Goal: Find specific page/section: Find specific page/section

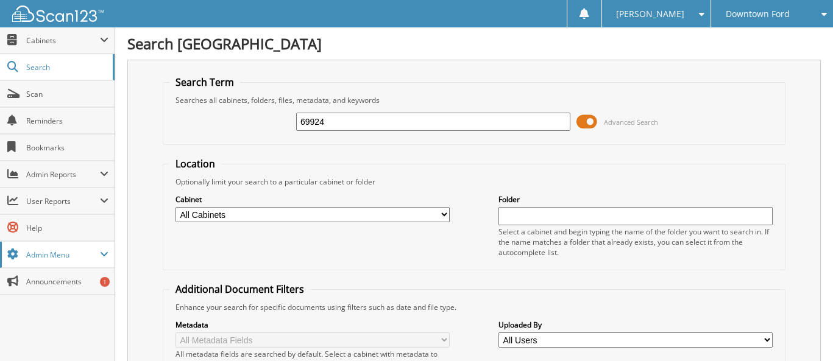
click at [95, 250] on span "Admin Menu" at bounding box center [63, 255] width 74 height 10
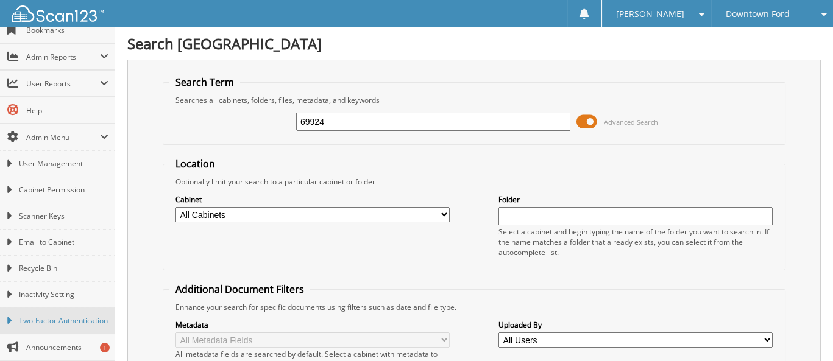
scroll to position [61, 0]
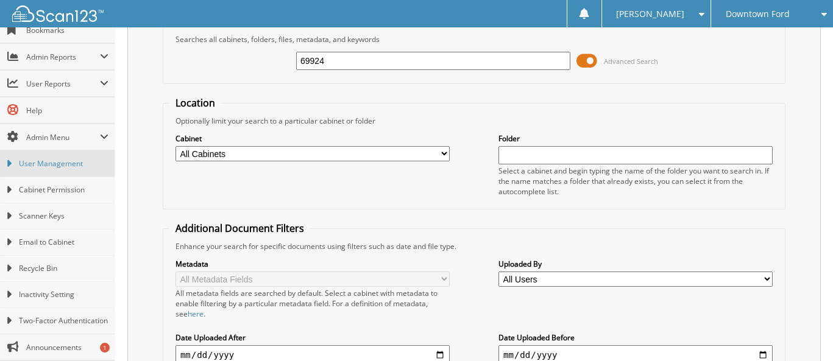
click at [82, 158] on span "User Management" at bounding box center [64, 163] width 90 height 11
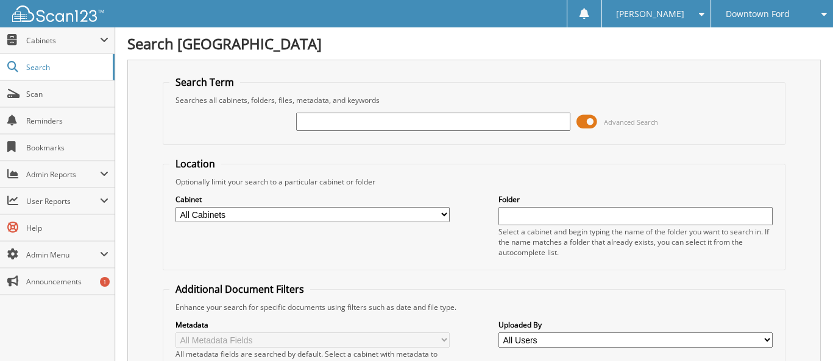
click at [441, 128] on input "text" at bounding box center [433, 122] width 274 height 18
type input "69924"
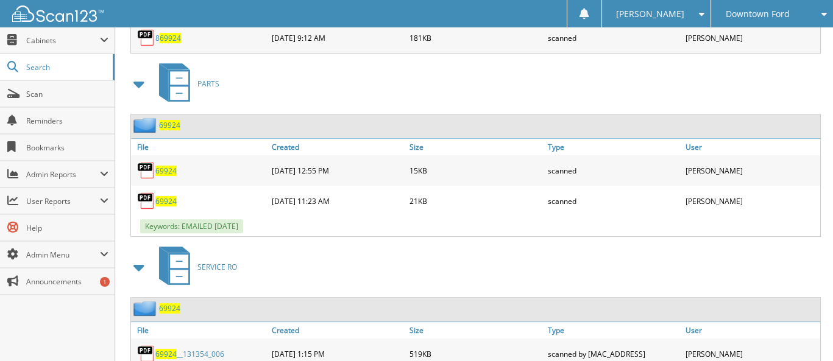
scroll to position [924, 0]
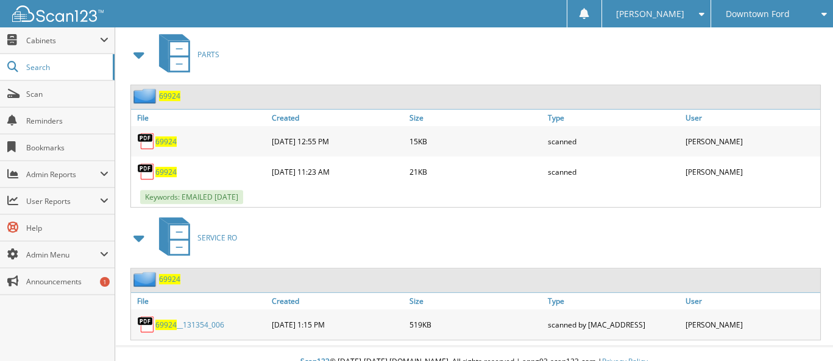
click at [167, 167] on span "69924" at bounding box center [165, 172] width 21 height 10
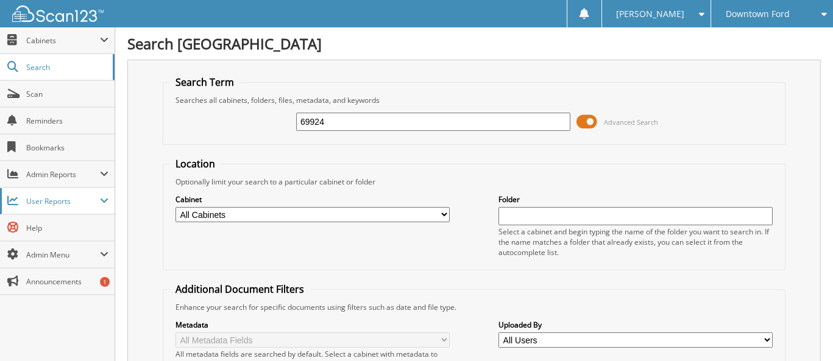
click at [84, 201] on span "User Reports" at bounding box center [63, 201] width 74 height 10
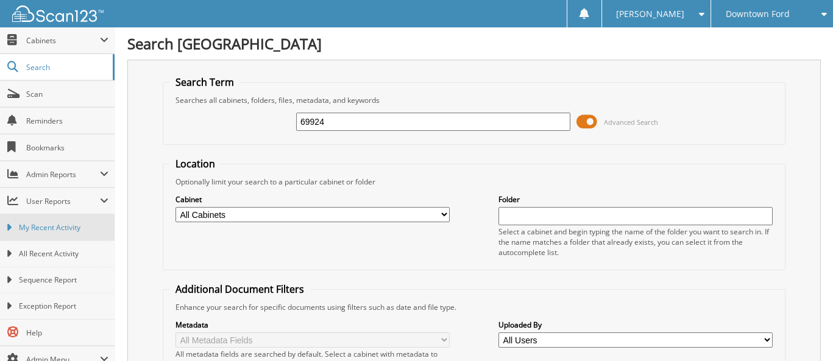
click at [73, 223] on span "My Recent Activity" at bounding box center [64, 227] width 90 height 11
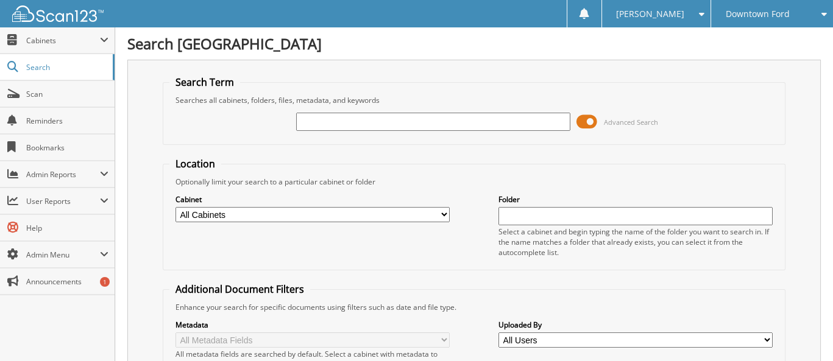
click at [329, 123] on input "text" at bounding box center [433, 122] width 274 height 18
type input "69924"
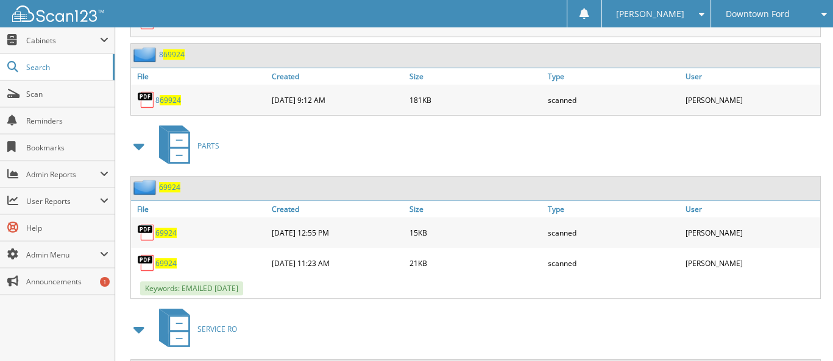
scroll to position [853, 0]
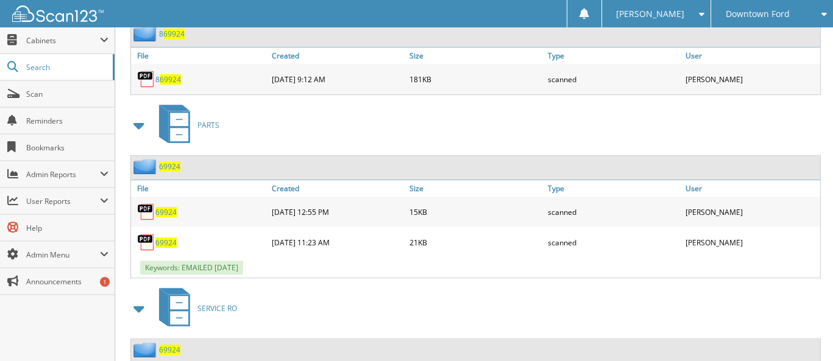
click at [173, 238] on span "69924" at bounding box center [165, 243] width 21 height 10
click at [164, 238] on span "69924" at bounding box center [165, 243] width 21 height 10
click at [169, 238] on span "69924" at bounding box center [165, 243] width 21 height 10
click at [38, 202] on span "User Reports" at bounding box center [63, 201] width 74 height 10
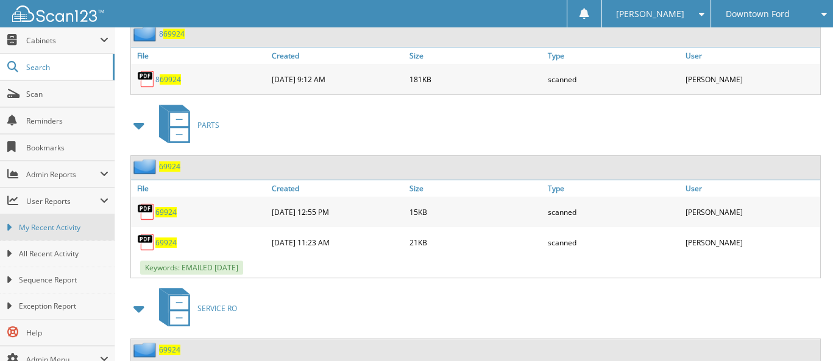
click at [41, 225] on span "My Recent Activity" at bounding box center [64, 227] width 90 height 11
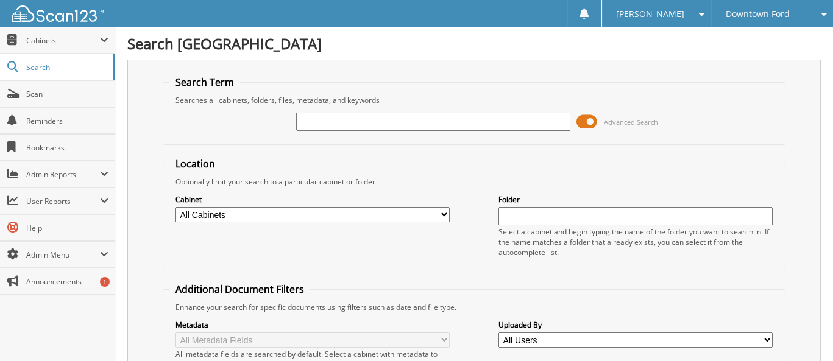
drag, startPoint x: 594, startPoint y: 119, endPoint x: 581, endPoint y: 121, distance: 12.9
click at [581, 121] on span at bounding box center [587, 122] width 21 height 18
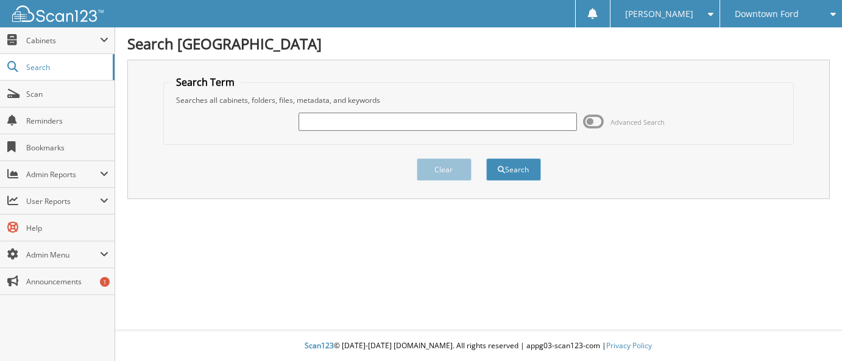
click at [574, 129] on input "text" at bounding box center [438, 122] width 278 height 18
type input "69924"
click at [486, 158] on button "Search" at bounding box center [513, 169] width 55 height 23
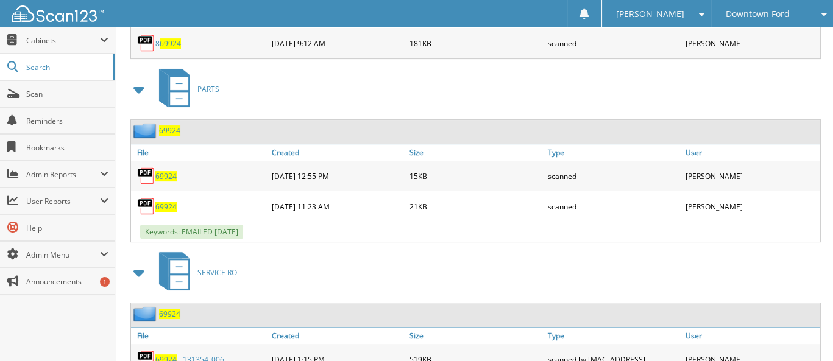
scroll to position [924, 0]
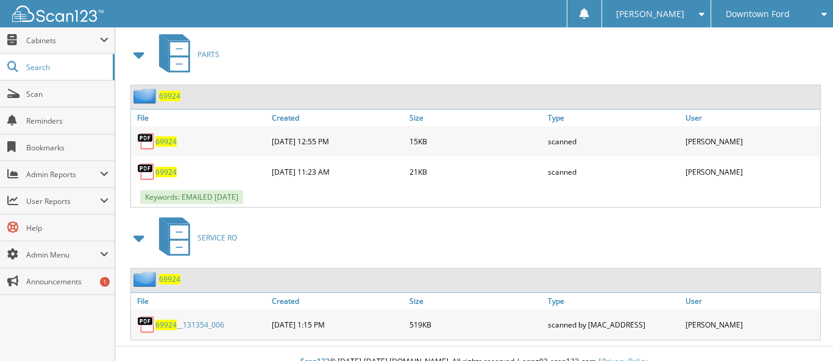
click at [167, 167] on span "69924" at bounding box center [165, 172] width 21 height 10
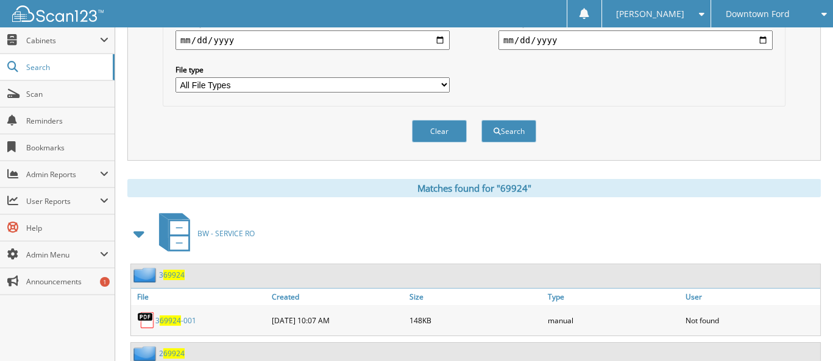
scroll to position [315, 0]
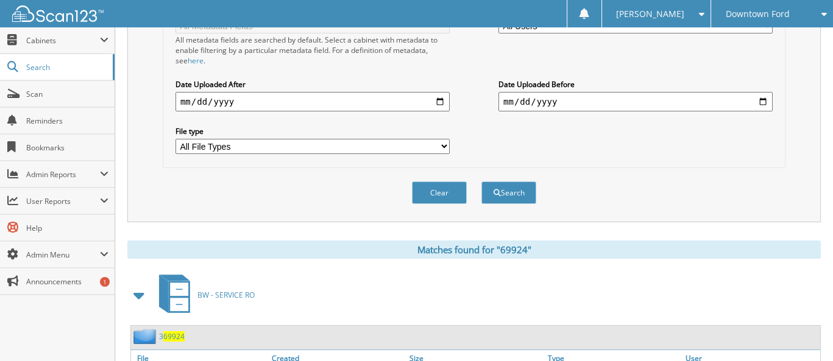
drag, startPoint x: 444, startPoint y: 185, endPoint x: 450, endPoint y: 178, distance: 9.5
click at [444, 184] on button "Clear" at bounding box center [439, 193] width 55 height 23
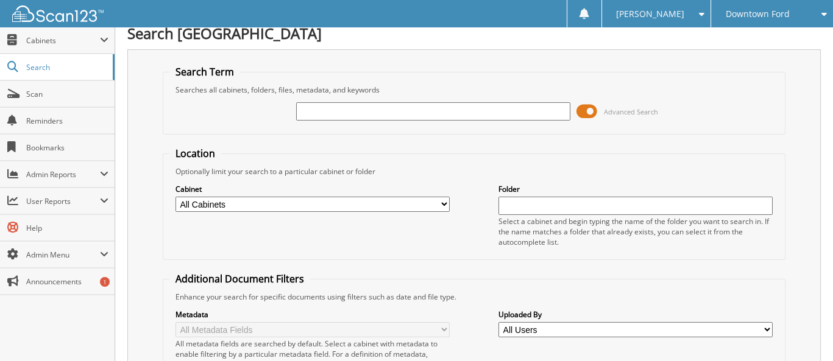
scroll to position [0, 0]
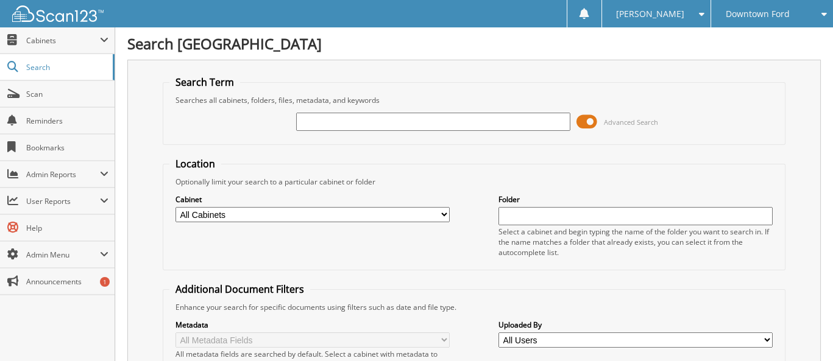
click at [454, 199] on div "Cabinet All Cabinets BODY SHOP REPAIR ORDERS BW - BODY SHOP BW - MISC BW - SERV…" at bounding box center [474, 225] width 610 height 77
click at [346, 121] on input "text" at bounding box center [433, 122] width 274 height 18
type input "69995"
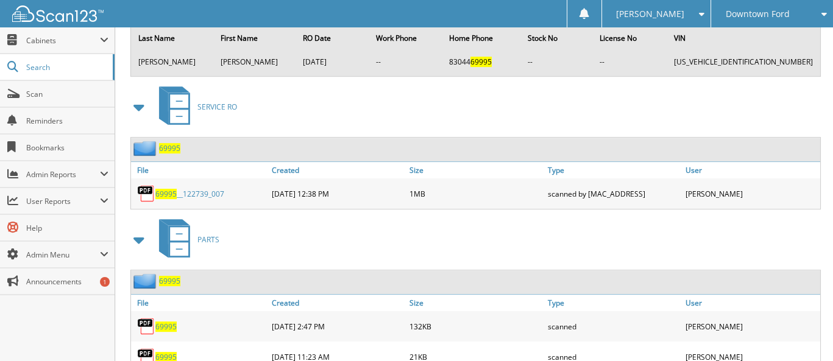
scroll to position [1094, 0]
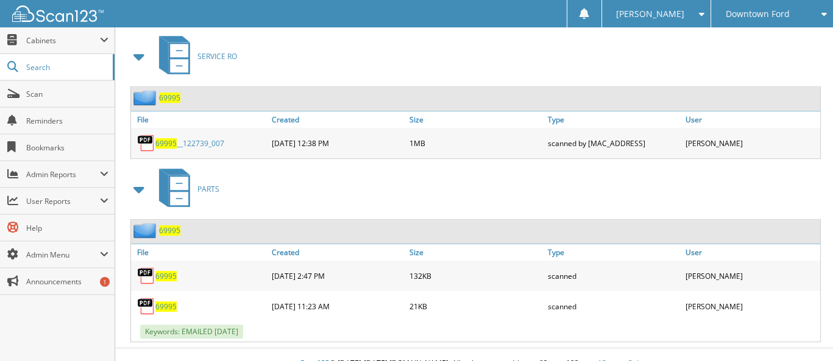
click at [165, 302] on span "69995" at bounding box center [165, 307] width 21 height 10
